Goal: Task Accomplishment & Management: Complete application form

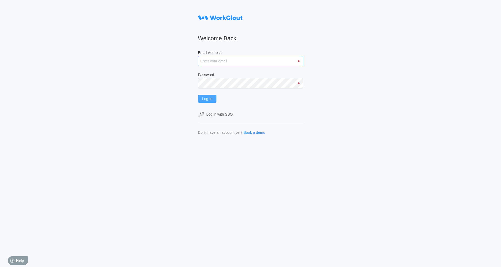
type input "[EMAIL_ADDRESS][DOMAIN_NAME]"
click at [210, 99] on span "Log In" at bounding box center [207, 99] width 10 height 4
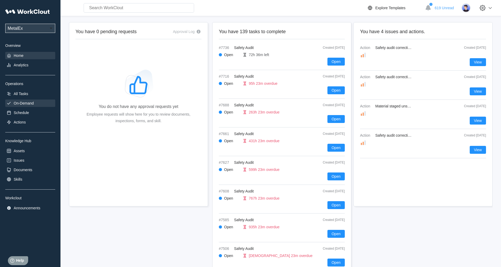
click at [24, 106] on div "On-Demand" at bounding box center [30, 103] width 50 height 7
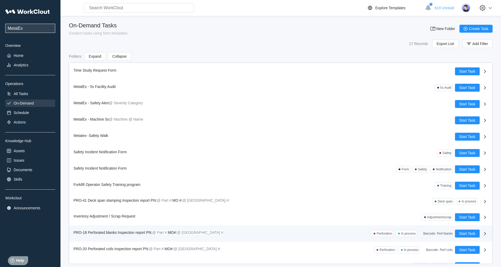
scroll to position [76, 0]
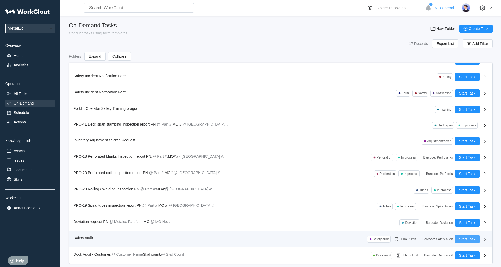
click at [460, 238] on span "Start Task" at bounding box center [468, 239] width 16 height 4
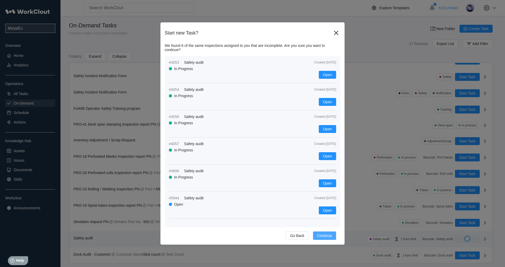
click at [325, 236] on span "Continue" at bounding box center [324, 236] width 15 height 4
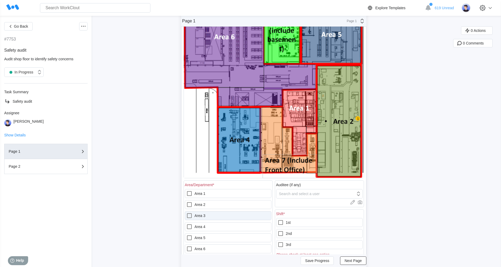
scroll to position [79, 0]
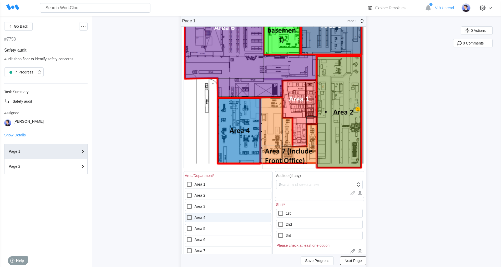
click at [190, 217] on icon at bounding box center [189, 217] width 6 height 6
click at [187, 215] on 4 "Area 4" at bounding box center [186, 214] width 0 height 0
checkbox 4 "true"
click at [282, 234] on icon at bounding box center [281, 235] width 6 height 6
click at [278, 232] on input "3rd" at bounding box center [278, 232] width 0 height 0
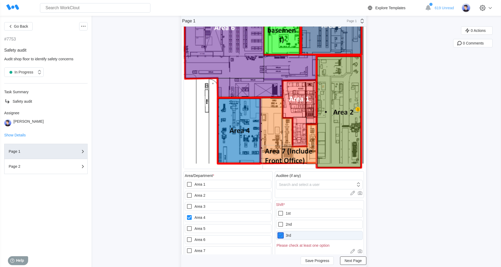
checkbox input "true"
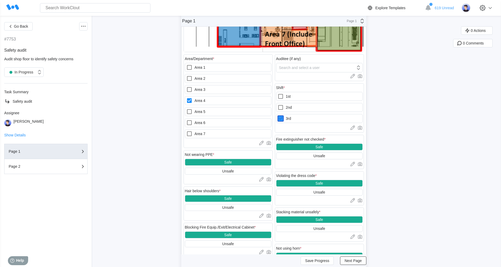
scroll to position [211, 0]
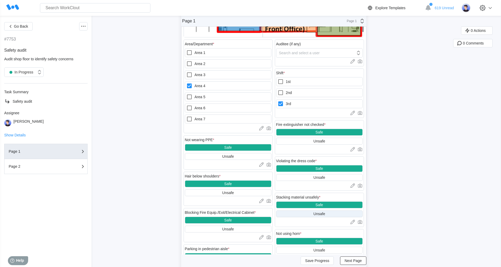
click at [323, 213] on div "Unsafe" at bounding box center [320, 214] width 12 height 4
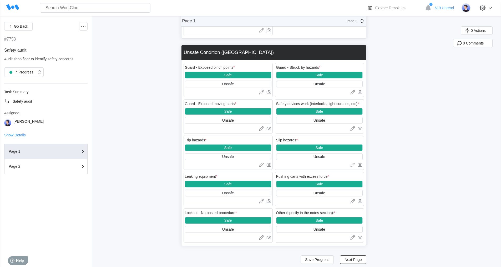
scroll to position [711, 0]
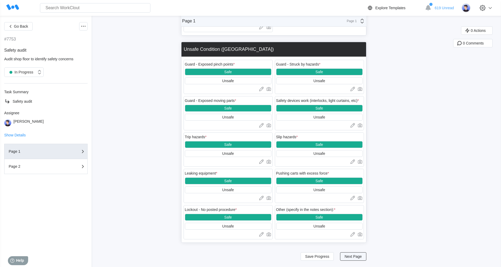
click at [356, 255] on span "Next Page" at bounding box center [353, 257] width 17 height 4
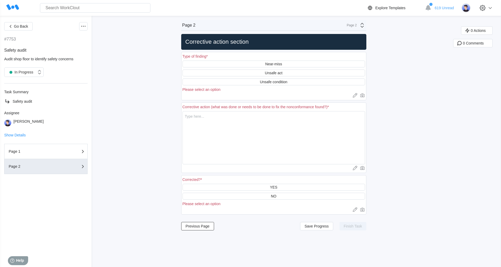
scroll to position [0, 0]
click at [275, 83] on div "Unsafe condition" at bounding box center [273, 82] width 27 height 4
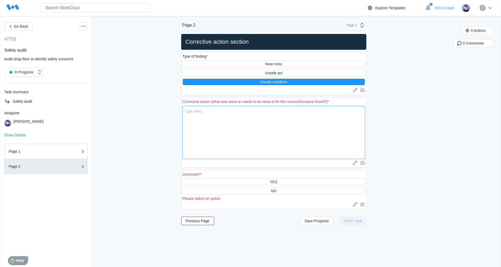
click at [206, 115] on textarea at bounding box center [274, 132] width 183 height 53
type textarea "i"
type textarea "x"
type textarea "i"
type textarea "x"
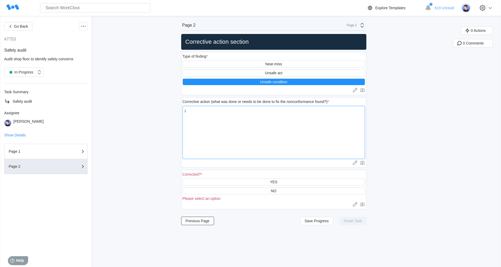
type textarea "i f"
type textarea "x"
type textarea "i fo"
type textarea "x"
type textarea "i fou"
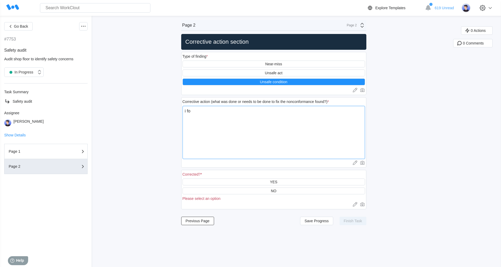
type textarea "x"
type textarea "i foun"
type textarea "x"
type textarea "i found"
type textarea "x"
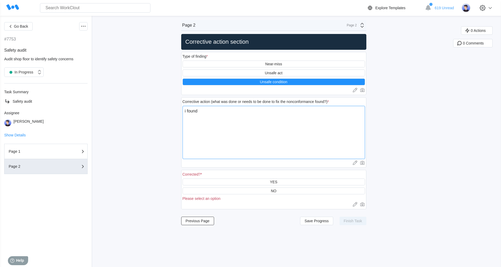
type textarea "i found"
type textarea "x"
type textarea "i found 3"
type textarea "x"
type textarea "i found 3"
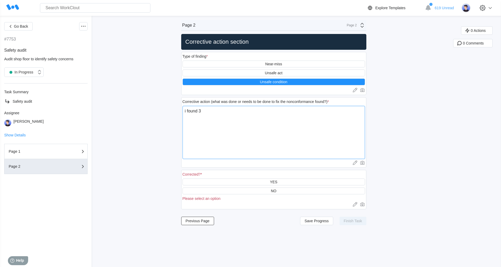
type textarea "x"
type textarea "i found 3 s"
type textarea "x"
type textarea "i found 3 sk"
type textarea "x"
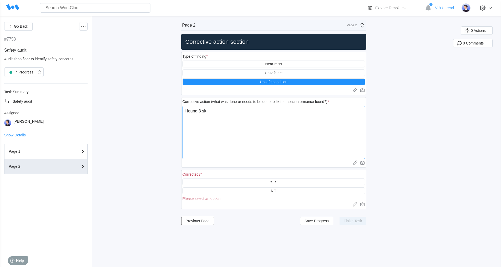
type textarea "i found 3 ski"
type textarea "x"
type textarea "i found 3 skid"
type textarea "x"
type textarea "i found 3 skids"
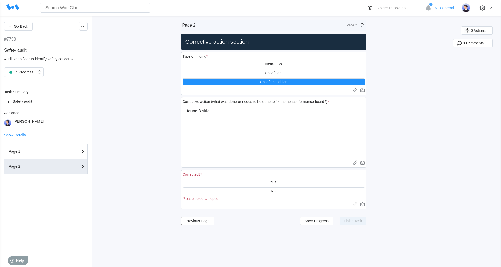
type textarea "x"
type textarea "i found 3 skids"
type textarea "x"
type textarea "i found 3 skids w"
type textarea "x"
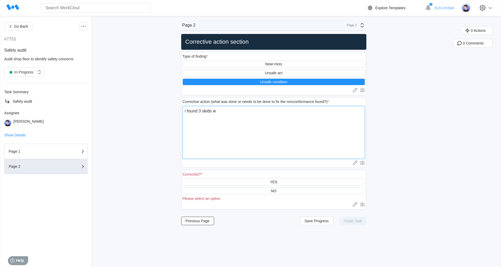
type textarea "i found 3 skids wi"
type textarea "x"
type textarea "i found 3 skids wit"
type textarea "x"
type textarea "i found 3 skids with"
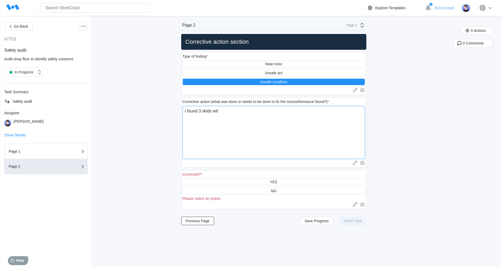
type textarea "x"
type textarea "i found 3 skids with"
type textarea "x"
type textarea "i found 3 skids with c"
type textarea "x"
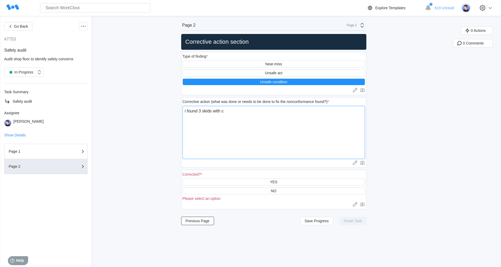
type textarea "i found 3 skids with co"
type textarea "x"
type textarea "i found 3 skids with coi"
type textarea "x"
type textarea "i found 3 skids with coil"
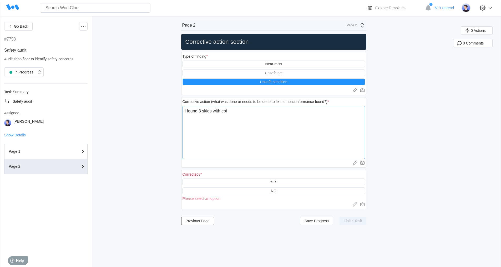
type textarea "x"
type textarea "i found 3 skids with coils"
type textarea "x"
type textarea "i found 3 skids with coils"
type textarea "x"
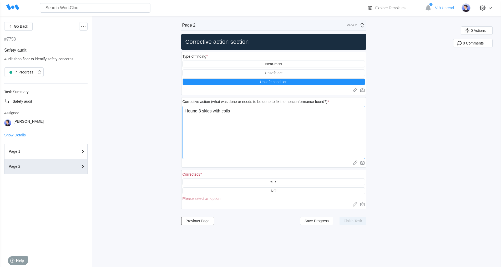
type textarea "i found 3 skids with coils n"
type textarea "x"
type textarea "i found 3 skids with coils no"
type textarea "x"
type textarea "i found 3 skids with coils not"
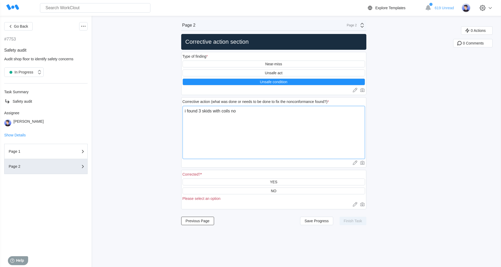
type textarea "x"
type textarea "i found 3 skids with coils not"
type textarea "x"
type textarea "i found 3 skids with coils not s"
type textarea "x"
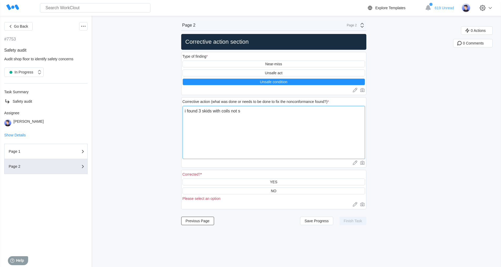
type textarea "i found 3 skids with coils not st"
type textarea "x"
type textarea "i found 3 skids with coils not stu"
type textarea "x"
type textarea "i found 3 skids with coils not stuc"
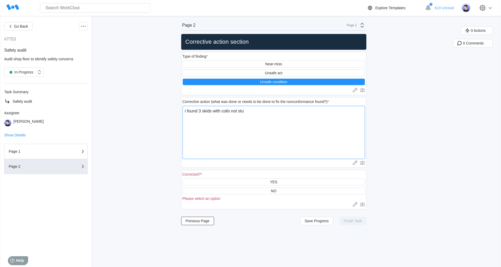
type textarea "x"
type textarea "i found 3 skids with coils not stuck"
type textarea "x"
type textarea "i found 3 skids with coils not stuck"
type textarea "x"
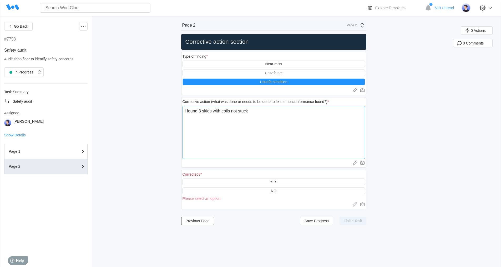
type textarea "i found 3 skids with coils not stuck s"
type textarea "x"
type textarea "i found 3 skids with coils not stuck sa"
type textarea "x"
type textarea "i found 3 skids with coils not stuck saf"
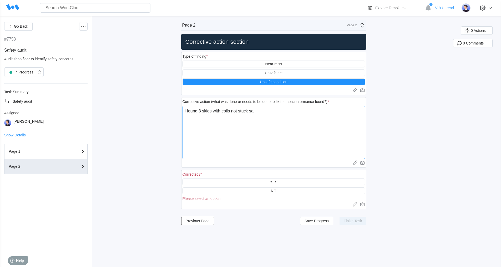
type textarea "x"
type textarea "i found 3 skids with coils not stuck safe"
type textarea "x"
type textarea "i found 3 skids with coils not stuck [PERSON_NAME]"
type textarea "x"
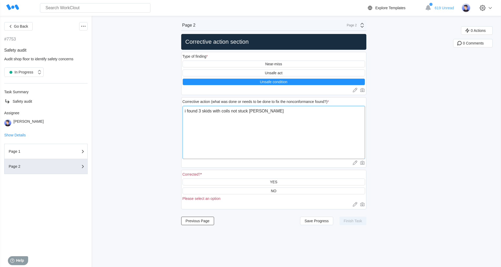
type textarea "i found 3 skids with coils not stuck safety"
type textarea "x"
type textarea "i found 3 skids with coils not stuck safety"
type textarea "x"
type textarea "i found 3 skids with coils not stuck safety n"
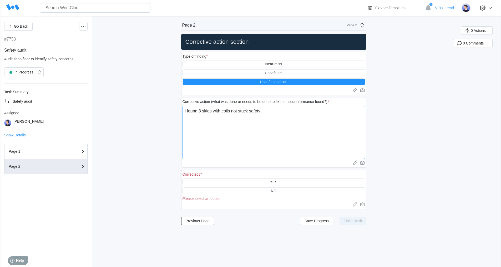
type textarea "x"
type textarea "i found 3 skids with coils not stuck safety no"
type textarea "x"
type textarea "i found 3 skids with coils not stuck safety not"
type textarea "x"
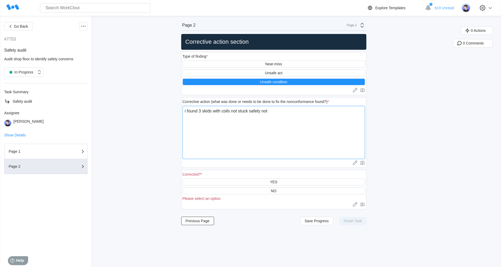
type textarea "i found 3 skids with coils not stuck safety not"
type textarea "x"
type textarea "i found 3 skids with coils not stuck safety not o"
type textarea "x"
type textarea "i found 3 skids with coils not stuck safety not on"
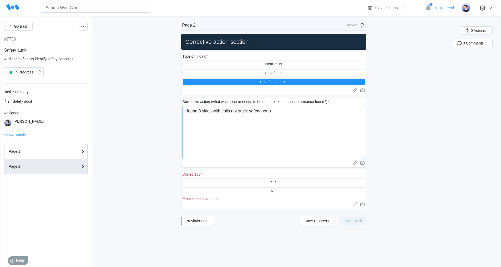
type textarea "x"
type textarea "i found 3 skids with coils not stuck safety not on"
type textarea "x"
type textarea "i found 3 skids with coils not stuck safety not on t"
type textarea "x"
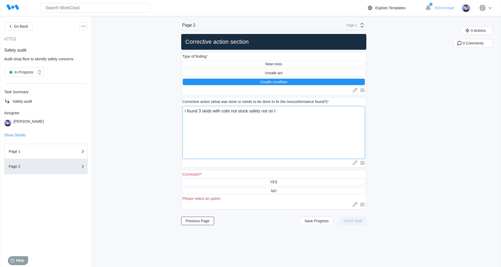
type textarea "i found 3 skids with coils not stuck safety not on th"
type textarea "x"
type textarea "i found 3 skids with coils not stuck safety not on the"
type textarea "x"
type textarea "i found 3 skids with coils not stuck safety not on the"
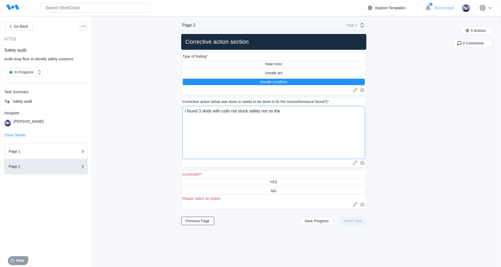
type textarea "x"
type textarea "i found 3 skids with coils not stuck safety not on the c"
type textarea "x"
type textarea "i found 3 skids with coils not stuck safety not on the ce"
type textarea "x"
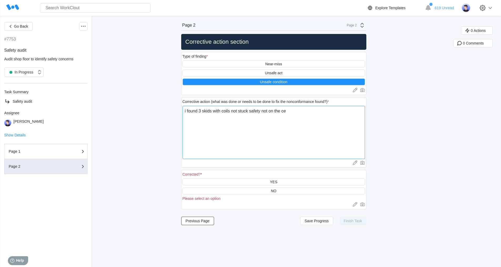
type textarea "i found 3 skids with coils not stuck safety not on the cen"
type textarea "x"
type textarea "i found 3 skids with coils not stuck safety not on the cent"
type textarea "x"
type textarea "i found 3 skids with coils not stuck safety not on the cente"
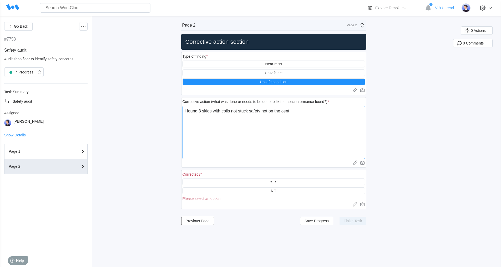
type textarea "x"
type textarea "i found 3 skids with coils not stuck safety not on the center"
type textarea "x"
type textarea "i found 3 skids with coils not stuck safety not on the center"
type textarea "x"
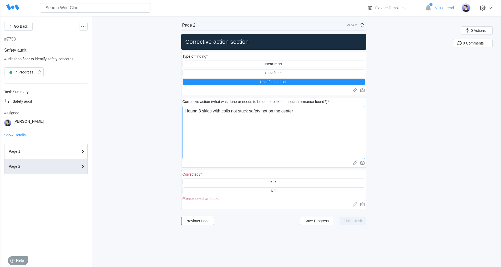
type textarea "i found 3 skids with coils not stuck safety not on the center o"
type textarea "x"
type textarea "i found 3 skids with coils not stuck safety not on the center of"
type textarea "x"
type textarea "i found 3 skids with coils not stuck safety not on the center of"
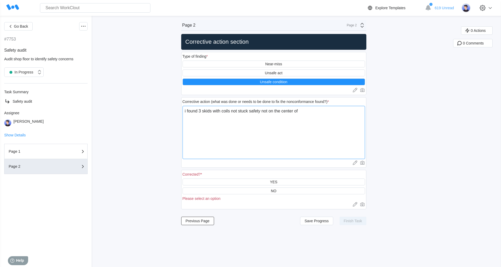
type textarea "x"
type textarea "i found 3 skids with coils not stuck safety not on the center of t"
type textarea "x"
type textarea "i found 3 skids with coils not stuck safety not on the center of th"
type textarea "x"
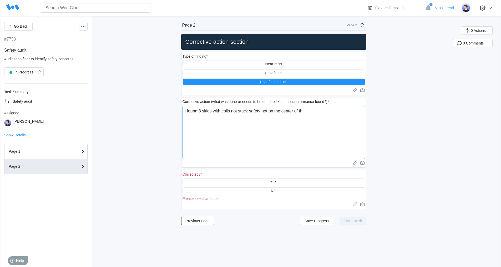
type textarea "i found 3 skids with coils not stuck safety not on the center of the"
type textarea "x"
type textarea "i found 3 skids with coils not stuck safety not on the center of the"
type textarea "x"
type textarea "i found 3 skids with coils not stuck safety not on the center of the s"
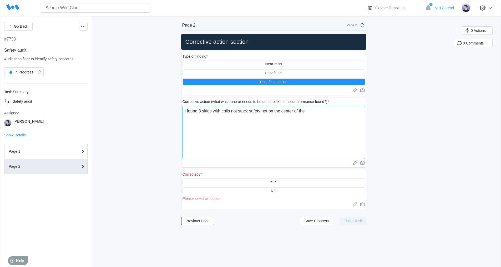
type textarea "x"
type textarea "i found 3 skids with coils not stuck safety not on the center of the sk"
type textarea "x"
type textarea "i found 3 skids with coils not stuck safety not on the center of the ski"
type textarea "x"
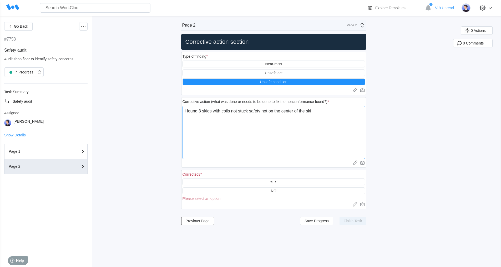
type textarea "i found 3 skids with coils not stuck safety not on the center of the skid"
type textarea "x"
type textarea "i found 3 skids with coils not stuck safety not on the center of the skid"
type textarea "x"
type textarea "i found 3 skids with coils not stuck safety not on the center of the skid a"
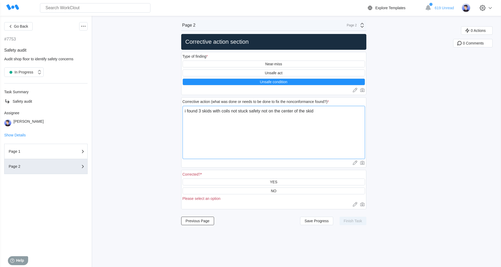
type textarea "x"
type textarea "i found 3 skids with coils not stuck safety not on the center of the skid an"
type textarea "x"
type textarea "i found 3 skids with coils not stuck safety not on the center of the skid and"
type textarea "x"
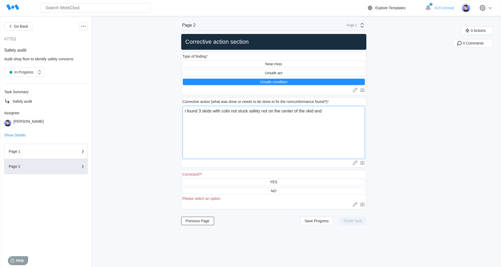
type textarea "i found 3 skids with coils not stuck safety not on the center of the skid and"
type textarea "x"
type textarea "i found 3 skids with coils not stuck safety not on the center of the skid and b"
type textarea "x"
type textarea "i found 3 skids with coils not stuck safety not on the center of the skid and bo"
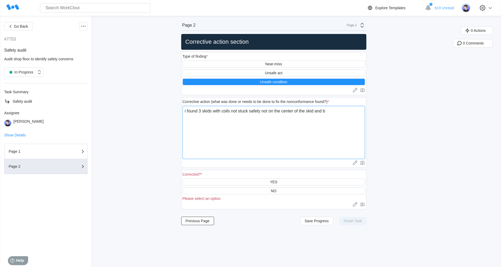
type textarea "x"
type textarea "i found 3 skids with coils not stuck safety not on the center of the skid and b…"
type textarea "x"
type textarea "i found 3 skids with coils not stuck safety not on the center of the skid and b…"
type textarea "x"
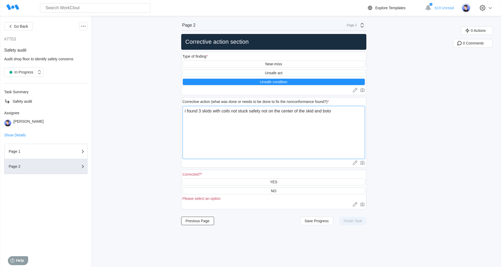
type textarea "i found 3 skids with coils not stuck safety not on the center of the skid and b…"
type textarea "x"
type textarea "i found 3 skids with coils not stuck safety not on the center of the skid and b…"
type textarea "x"
type textarea "i found 3 skids with coils not stuck safety not on the center of the skid and b…"
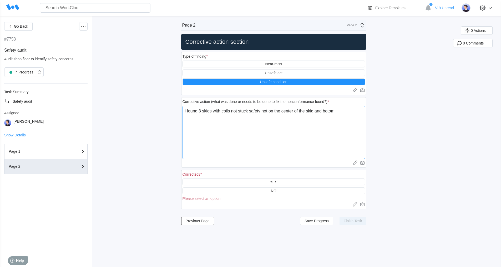
type textarea "x"
type textarea "i found 3 skids with coils not stuck safety not on the center of the skid and b…"
type textarea "x"
type textarea "i found 3 skids with coils not stuck safety not on the center of the skid and b…"
type textarea "x"
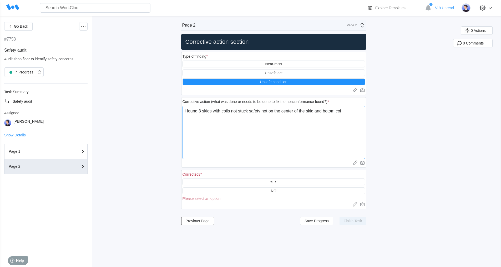
type textarea "i found 3 skids with coils not stuck safety not on the center of the skid and b…"
type textarea "x"
type textarea "i found 3 skids with coils not stuck safety not on the center of the skid and b…"
type textarea "x"
type textarea "i found 3 skids with coils not stuck safety not on the center of the skid and b…"
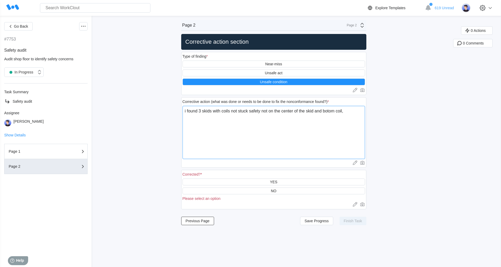
type textarea "x"
type textarea "i found 3 skids with coils not stuck safety not on the center of the skid and b…"
type textarea "x"
type textarea "i found 3 skids with coils not stuck safety not on the center of the skid and b…"
type textarea "x"
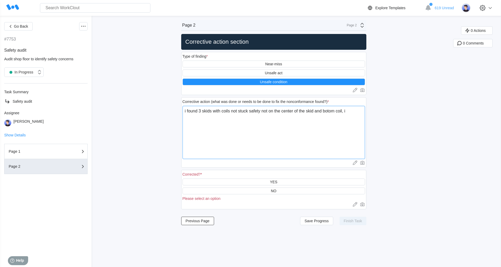
type textarea "i found 3 skids with coils not stuck safety not on the center of the skid and b…"
type textarea "x"
type textarea "i found 3 skids with coils not stuck safety not on the center of the skid and b…"
type textarea "x"
type textarea "i found 3 skids with coils not stuck safety not on the center of the skid and b…"
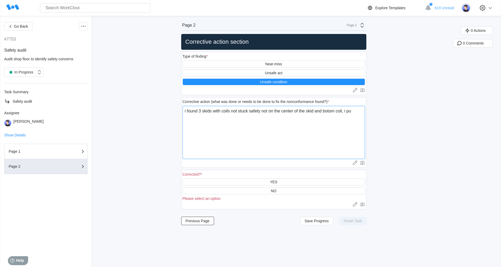
type textarea "x"
type textarea "i found 3 skids with coils not stuck safety not on the center of the skid and b…"
type textarea "x"
type textarea "i found 3 skids with coils not stuck safety not on the center of the skid and b…"
type textarea "x"
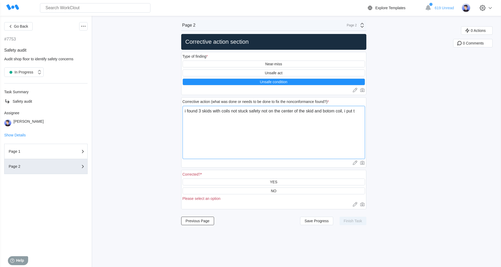
type textarea "i found 3 skids with coils not stuck safety not on the center of the skid and b…"
type textarea "x"
type textarea "i found 3 skids with coils not stuck safety not on the center of the skid and b…"
type textarea "x"
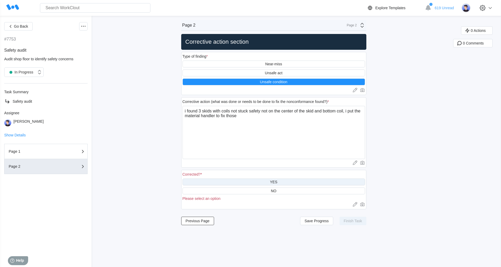
click at [277, 183] on div "YES" at bounding box center [273, 182] width 7 height 4
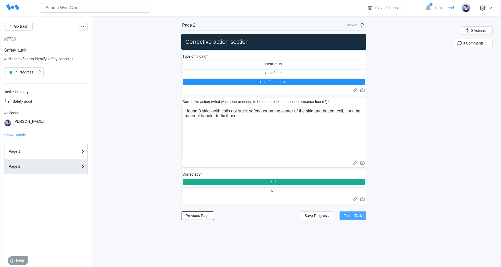
click at [348, 214] on span "Finish Task" at bounding box center [353, 216] width 18 height 4
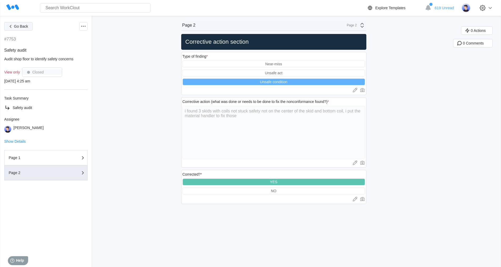
click at [11, 28] on icon "button" at bounding box center [11, 26] width 6 height 6
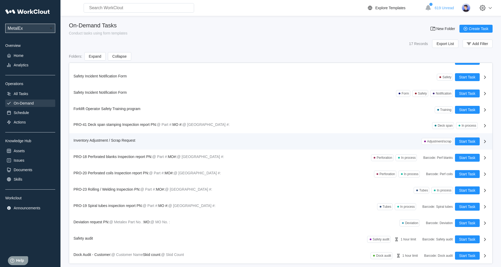
scroll to position [76, 0]
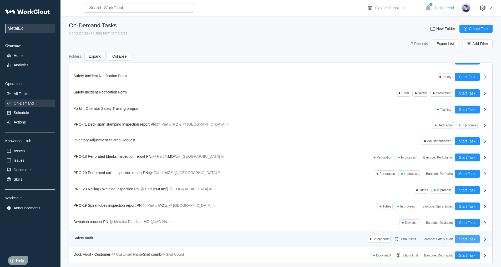
click at [462, 236] on button "Start Task" at bounding box center [467, 239] width 25 height 8
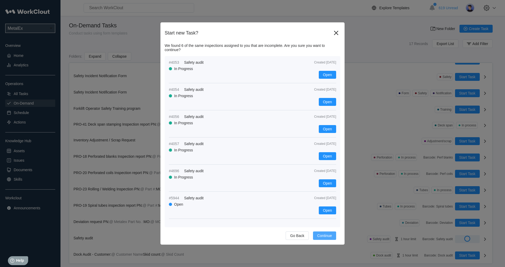
click at [329, 234] on span "Continue" at bounding box center [324, 236] width 15 height 4
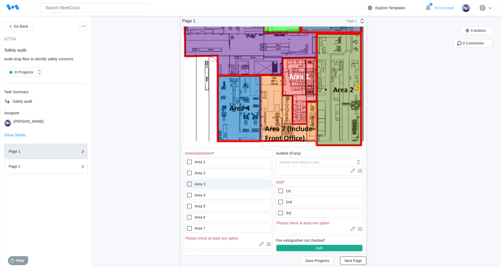
scroll to position [105, 0]
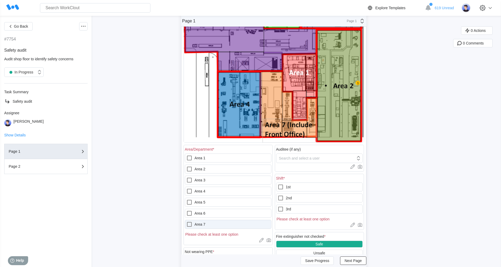
click at [192, 224] on icon at bounding box center [189, 224] width 6 height 6
click at [187, 221] on 7 "Area 7" at bounding box center [186, 221] width 0 height 0
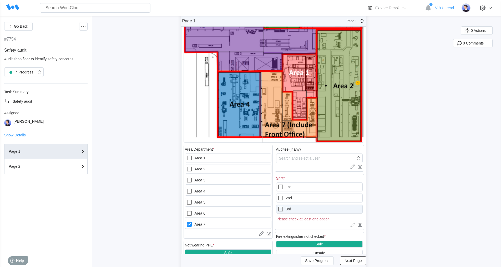
click at [282, 210] on icon at bounding box center [281, 209] width 6 height 6
click at [278, 206] on input "3rd" at bounding box center [278, 206] width 0 height 0
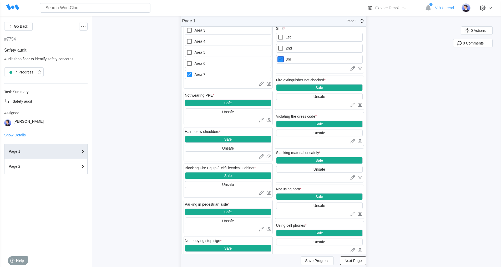
scroll to position [263, 0]
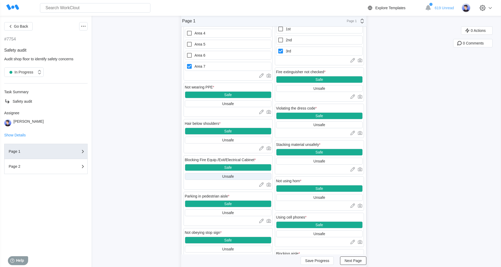
click at [232, 177] on div "Unsafe" at bounding box center [228, 176] width 12 height 4
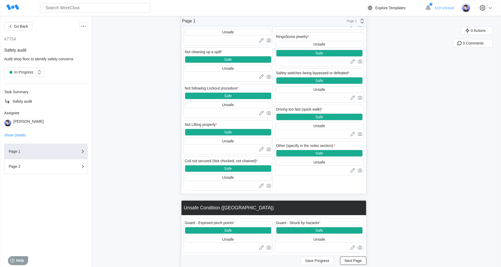
scroll to position [711, 0]
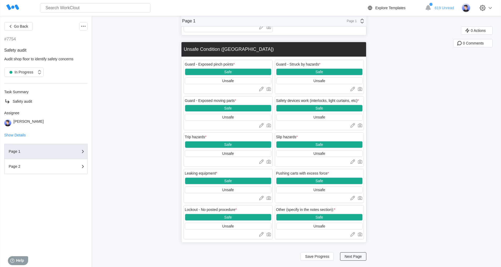
click at [353, 257] on span "Next Page" at bounding box center [353, 257] width 17 height 4
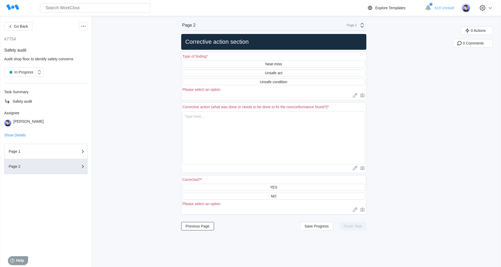
scroll to position [0, 0]
click at [283, 83] on div "Unsafe condition" at bounding box center [273, 82] width 27 height 4
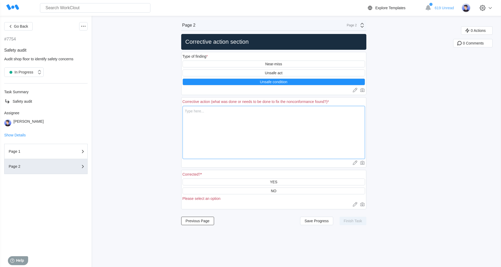
click at [212, 113] on textarea at bounding box center [274, 132] width 183 height 53
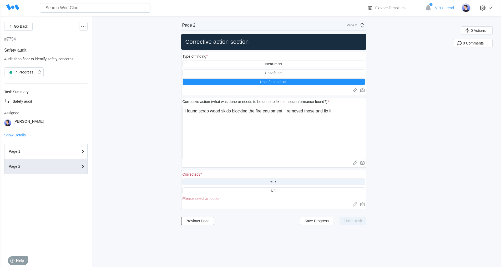
click at [277, 182] on div "YES" at bounding box center [273, 182] width 7 height 4
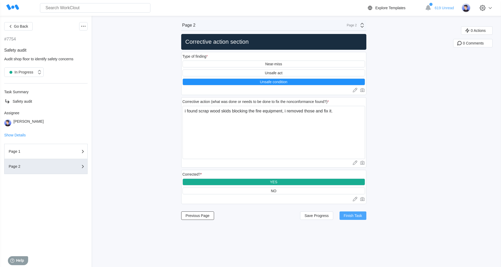
click at [352, 215] on span "Finish Task" at bounding box center [353, 216] width 18 height 4
